Goal: Task Accomplishment & Management: Use online tool/utility

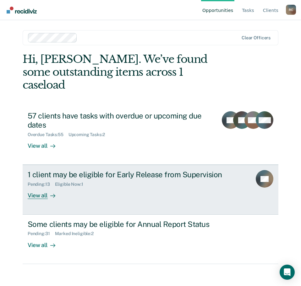
click at [62, 170] on div "1 client may be eligible for Early Release from Supervision" at bounding box center [137, 174] width 219 height 9
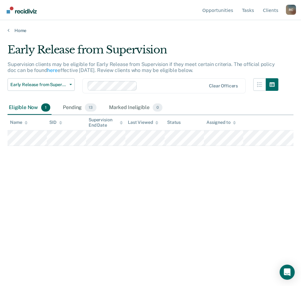
click at [252, 106] on div "Eligible Now 1 Pending 13 Marked Ineligible 0" at bounding box center [151, 108] width 286 height 14
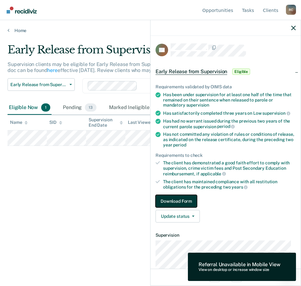
click at [174, 200] on button "Download Form" at bounding box center [176, 201] width 41 height 13
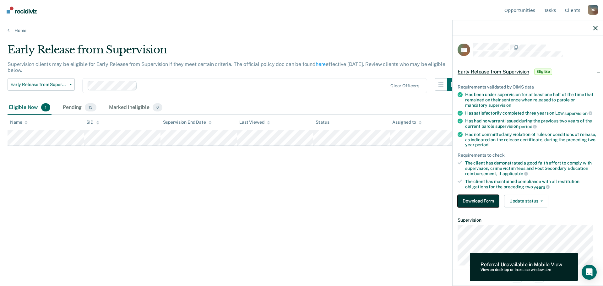
click at [301, 202] on button "Download Form" at bounding box center [478, 201] width 41 height 13
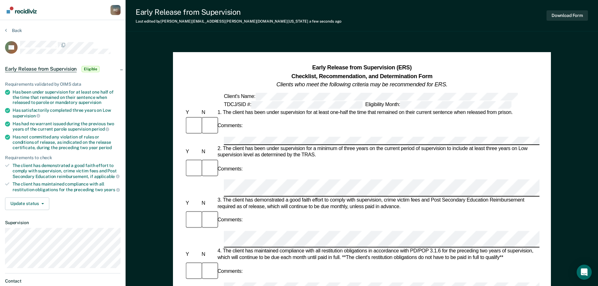
click at [300, 159] on div "Comments:" at bounding box center [361, 168] width 355 height 21
click at [221, 137] on div at bounding box center [361, 141] width 355 height 8
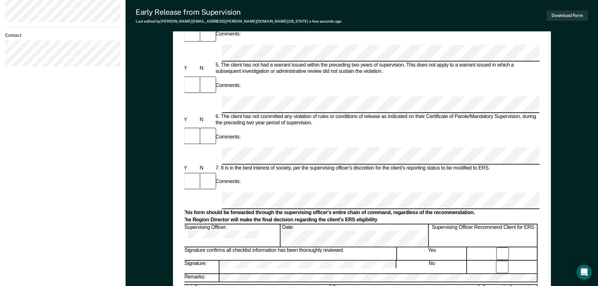
scroll to position [119, 0]
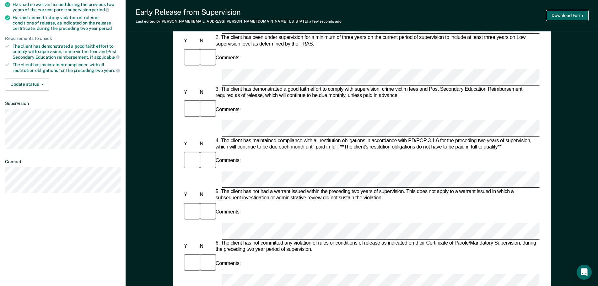
click at [301, 17] on button "Download Form" at bounding box center [567, 15] width 41 height 10
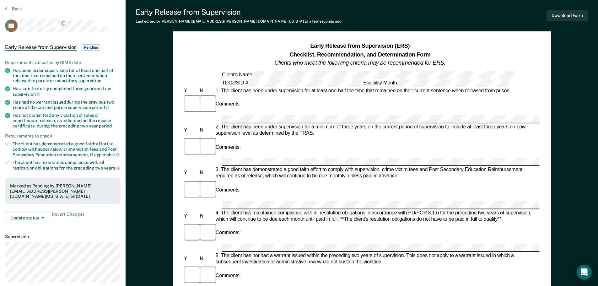
scroll to position [0, 0]
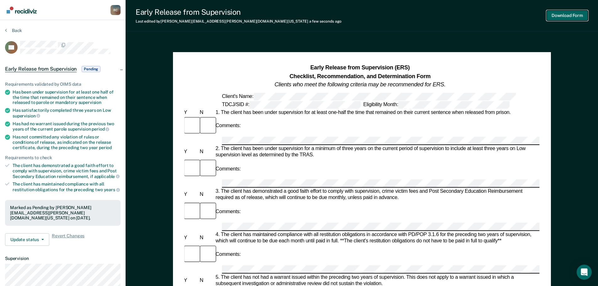
click at [301, 19] on button "Download Form" at bounding box center [567, 15] width 41 height 10
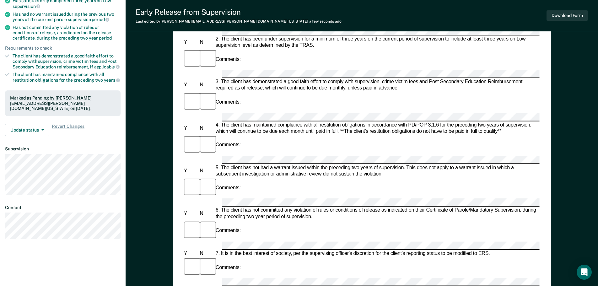
scroll to position [126, 0]
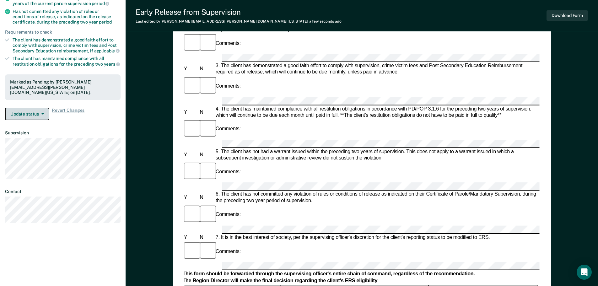
click at [40, 109] on button "Update status" at bounding box center [27, 114] width 44 height 13
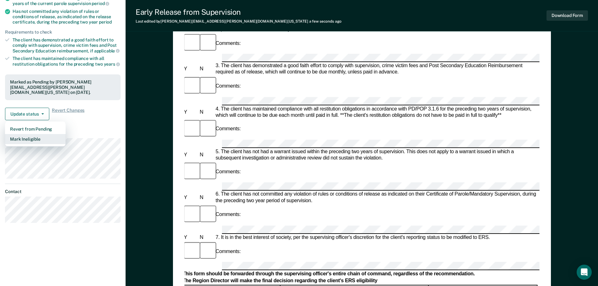
click at [35, 137] on button "Mark Ineligible" at bounding box center [35, 139] width 61 height 10
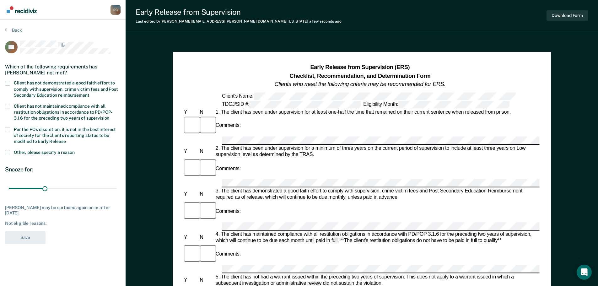
scroll to position [0, 0]
click at [82, 83] on span "Client has not demonstrated a good faith effort to comply with supervision, cri…" at bounding box center [66, 89] width 104 height 17
click at [89, 93] on input "Client has not demonstrated a good faith effort to comply with supervision, cri…" at bounding box center [89, 93] width 0 height 0
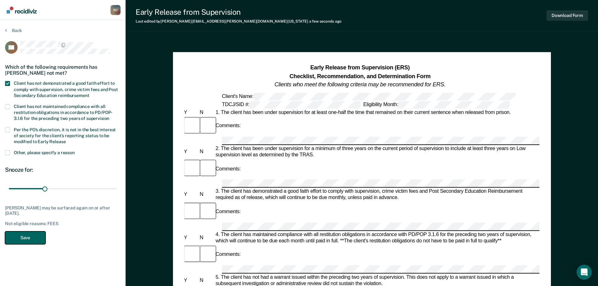
click at [29, 238] on button "Save" at bounding box center [25, 238] width 41 height 13
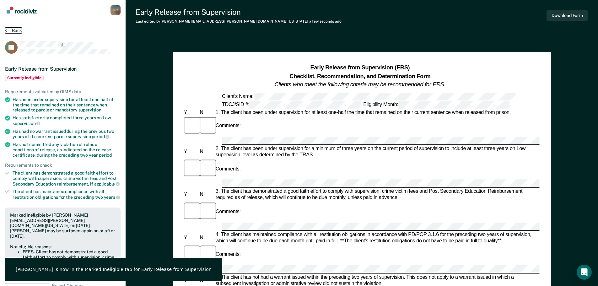
click at [5, 30] on icon at bounding box center [6, 30] width 2 height 5
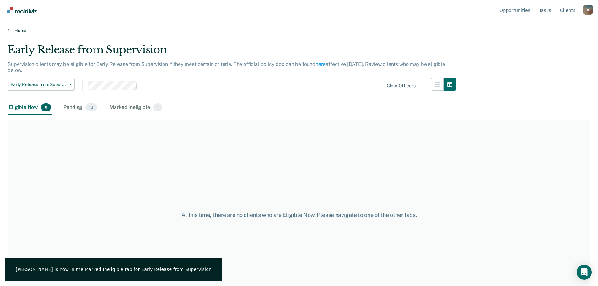
click at [14, 29] on link "Home" at bounding box center [299, 31] width 583 height 6
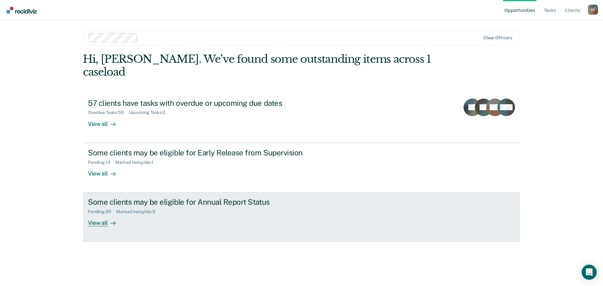
click at [213, 198] on div "Some clients may be eligible for Annual Report Status" at bounding box center [198, 202] width 221 height 9
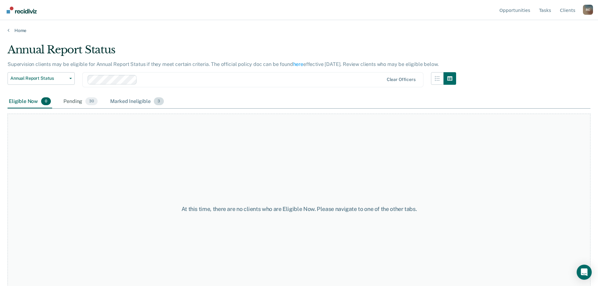
click at [143, 100] on div "Marked Ineligible 3" at bounding box center [137, 102] width 56 height 14
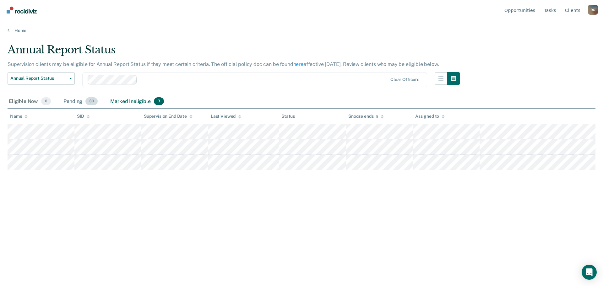
click at [74, 103] on div "Pending 30" at bounding box center [80, 102] width 37 height 14
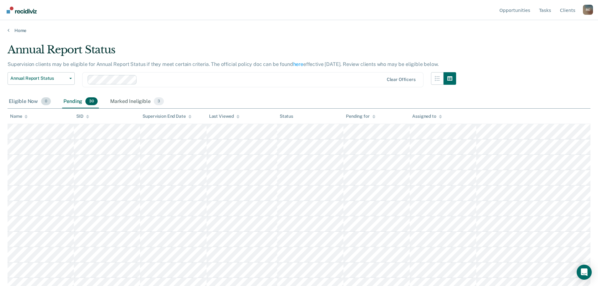
click at [37, 102] on div "Eligible Now 0" at bounding box center [30, 102] width 45 height 14
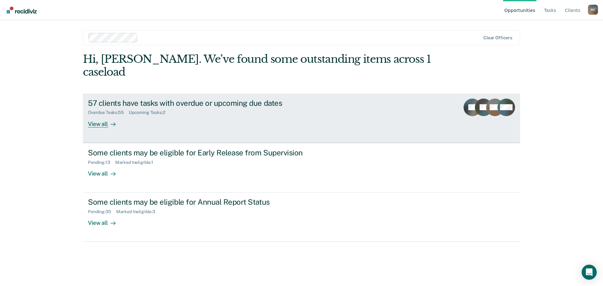
click at [101, 115] on div "View all" at bounding box center [105, 121] width 35 height 12
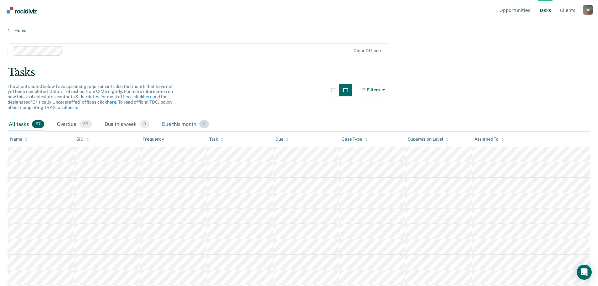
click at [190, 123] on div "Due this month 2" at bounding box center [186, 125] width 50 height 14
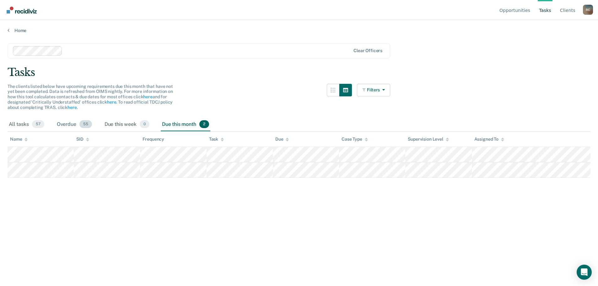
click at [67, 127] on div "Overdue 55" at bounding box center [75, 125] width 38 height 14
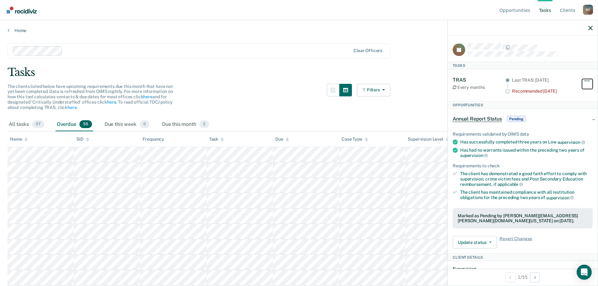
click at [585, 79] on button "button" at bounding box center [587, 84] width 11 height 10
click at [483, 95] on div "TRAS Every months Last TRAS: [DATE] Recommended [DATE] Hide from tasks list for…" at bounding box center [523, 85] width 140 height 32
click at [505, 86] on div at bounding box center [507, 89] width 5 height 11
click at [306, 70] on div "Tasks" at bounding box center [299, 72] width 583 height 13
